Goal: Task Accomplishment & Management: Manage account settings

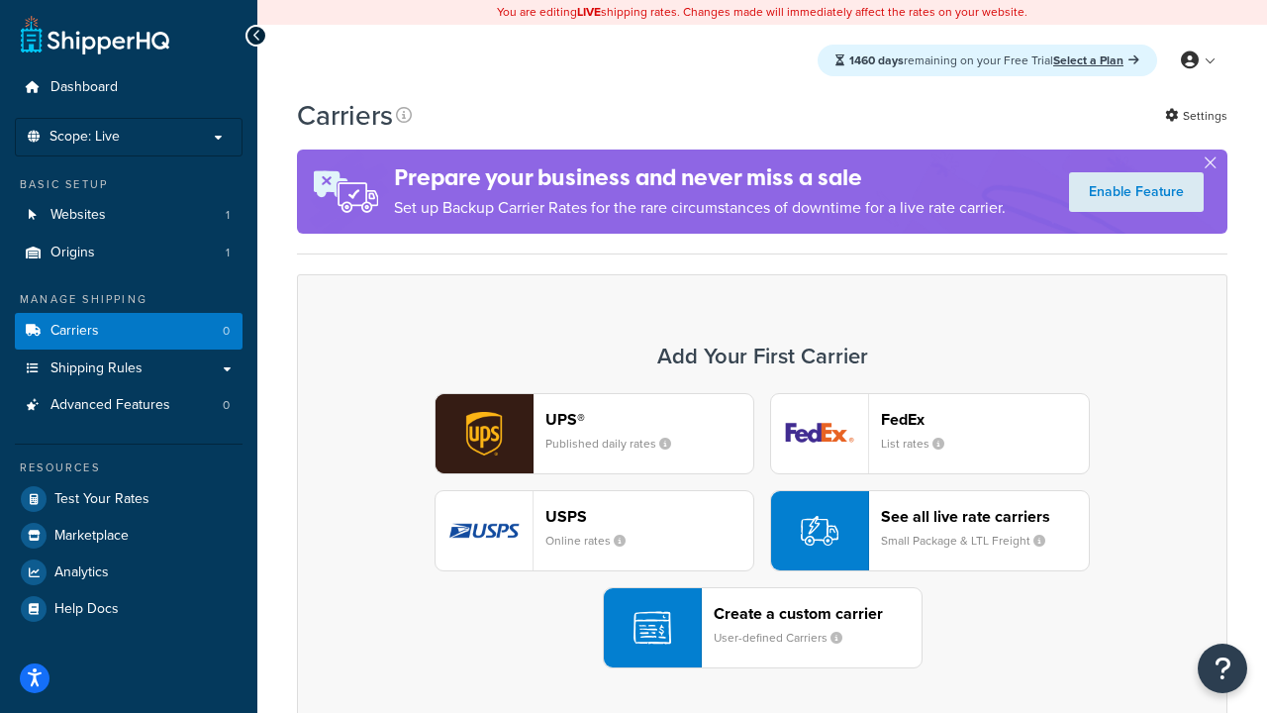
click at [762, 531] on div "UPS® Published daily rates FedEx List rates USPS Online rates See all live rate…" at bounding box center [762, 530] width 889 height 275
click at [985, 419] on header "FedEx" at bounding box center [985, 419] width 208 height 19
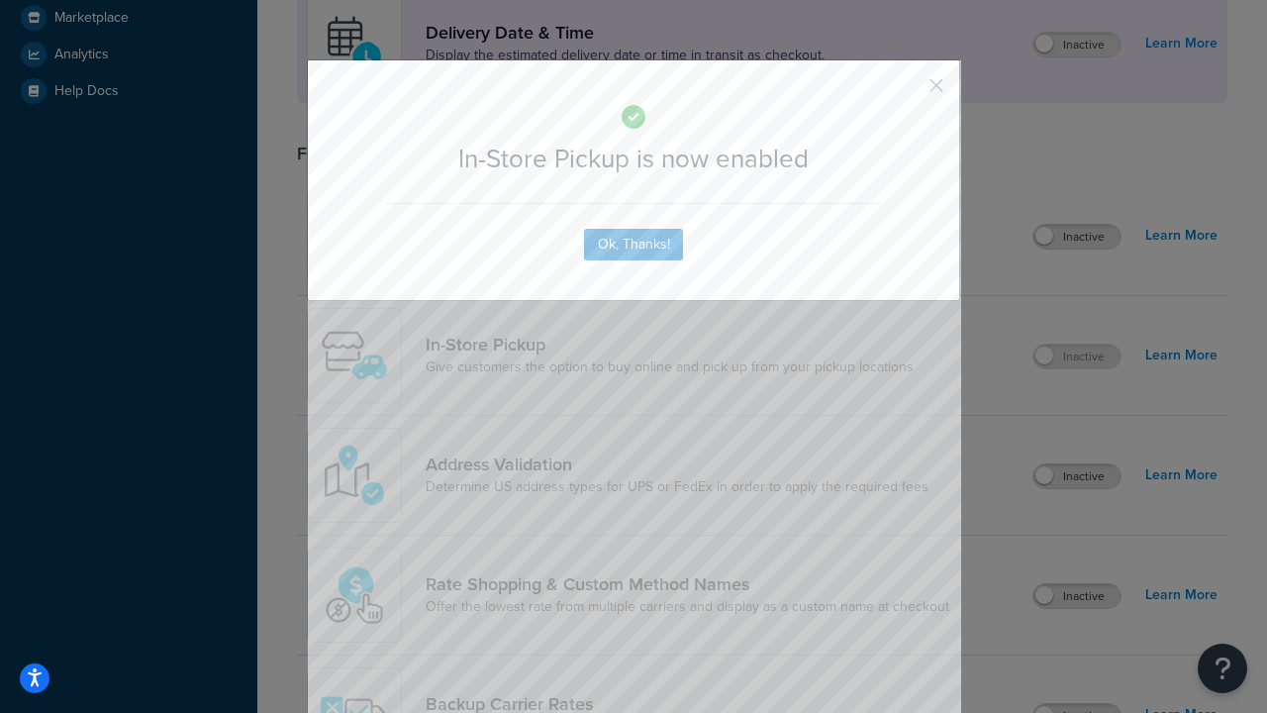
scroll to position [555, 0]
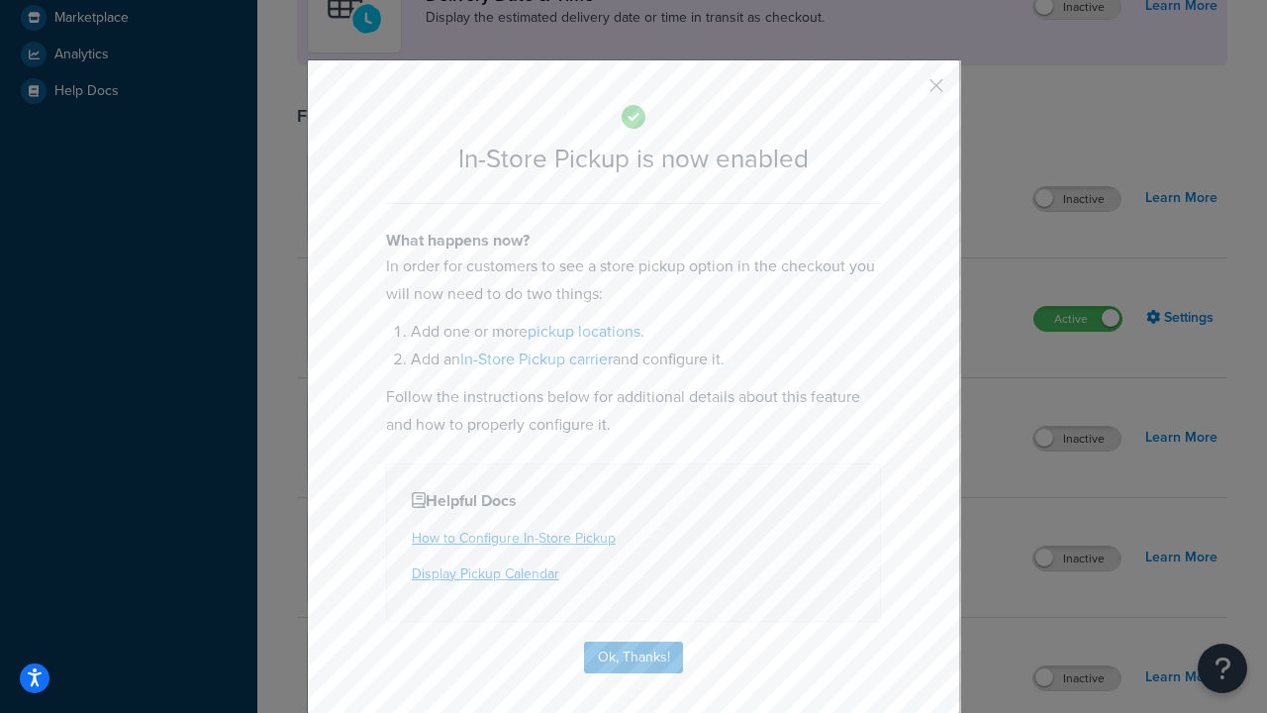
click at [907, 92] on button "button" at bounding box center [907, 92] width 5 height 5
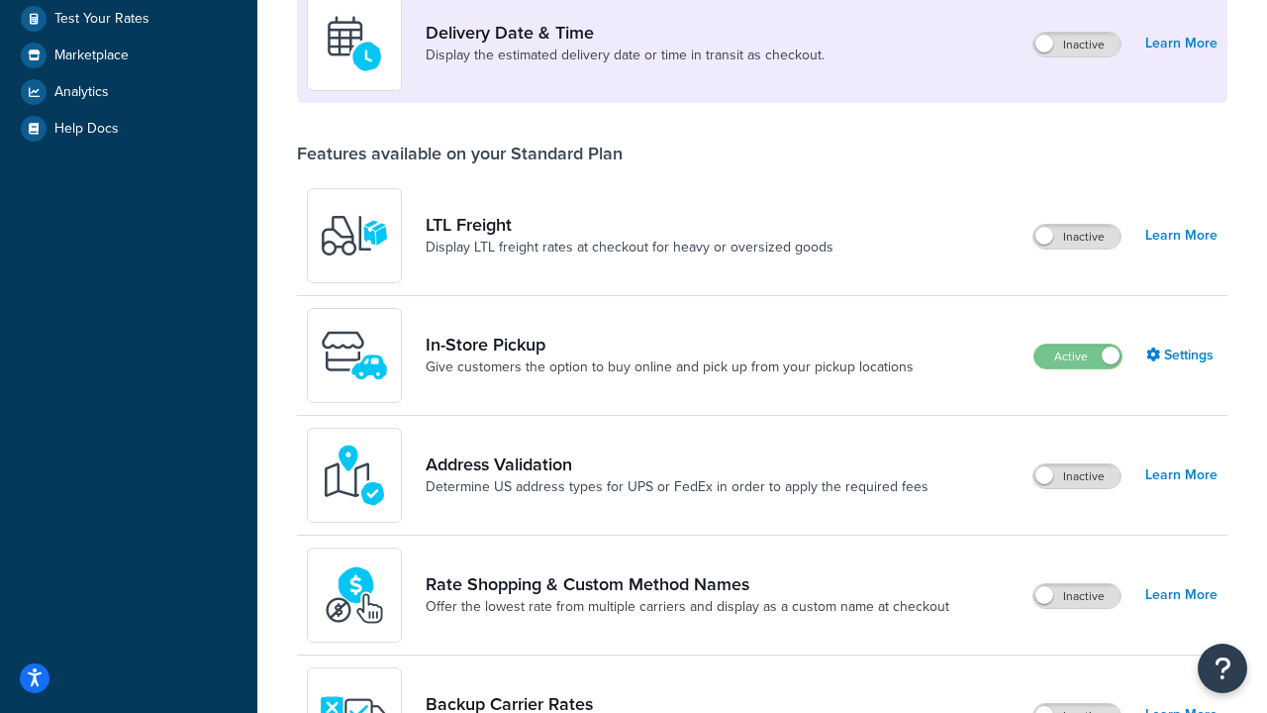
scroll to position [480, 0]
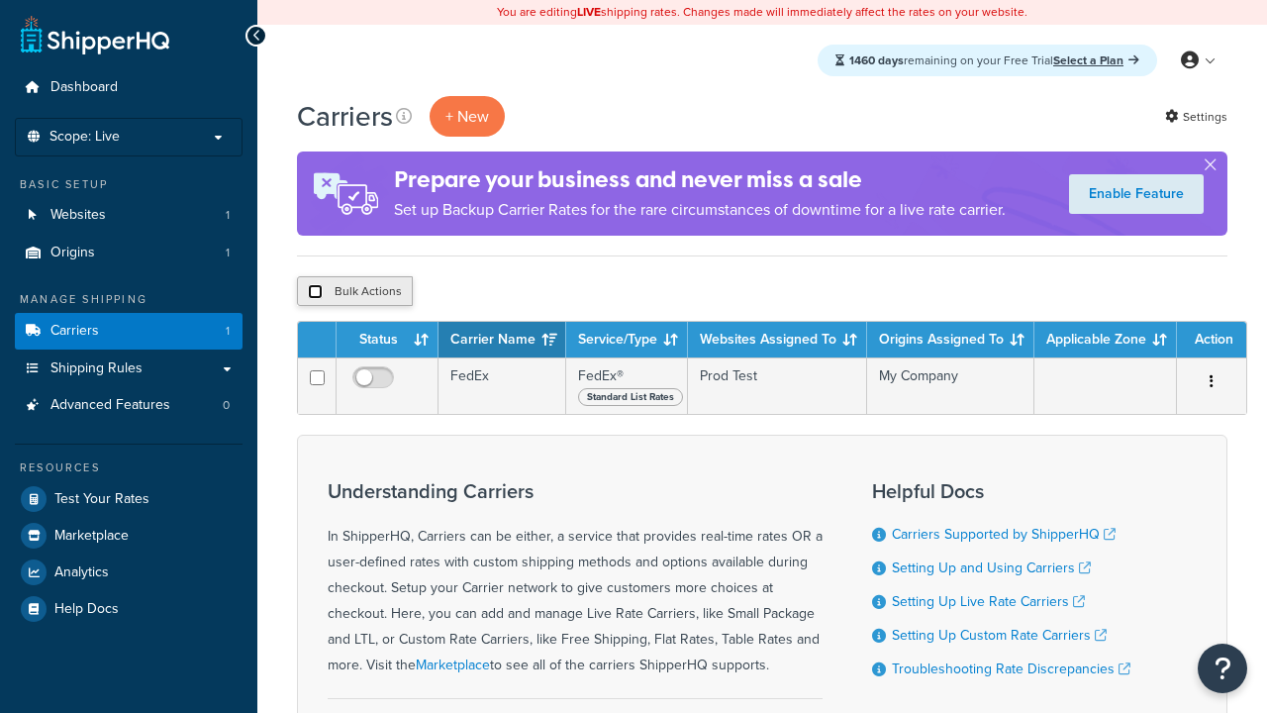
click at [315, 292] on input "checkbox" at bounding box center [315, 291] width 15 height 15
checkbox input "true"
click at [0, 0] on button "Delete" at bounding box center [0, 0] width 0 height 0
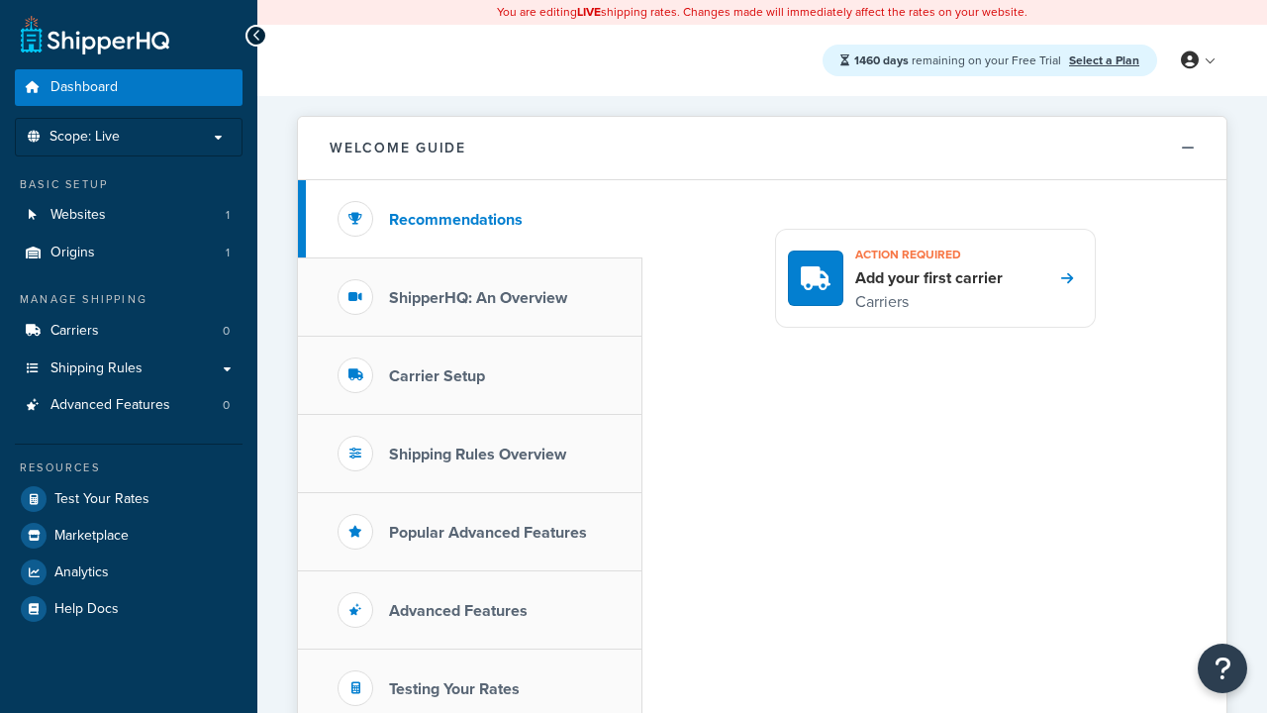
click at [1104, 59] on link "Select a Plan" at bounding box center [1104, 60] width 70 height 18
